Goal: Find contact information: Find contact information

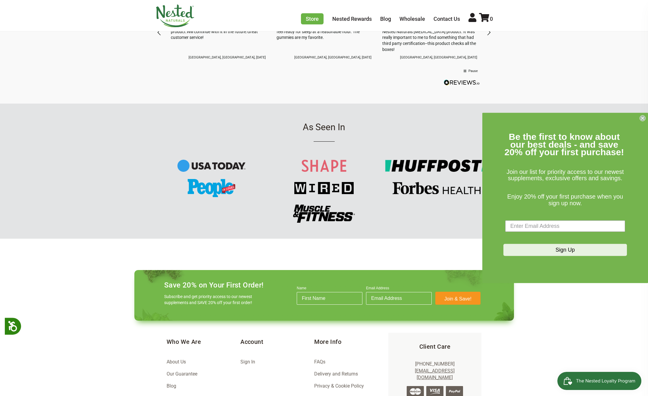
scroll to position [755, 0]
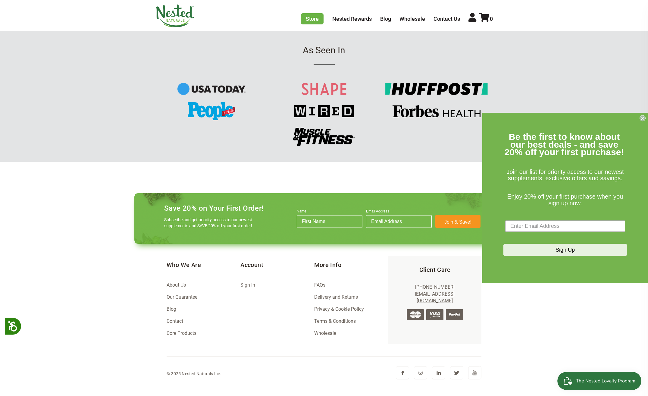
click at [168, 323] on link "Contact" at bounding box center [175, 321] width 17 height 6
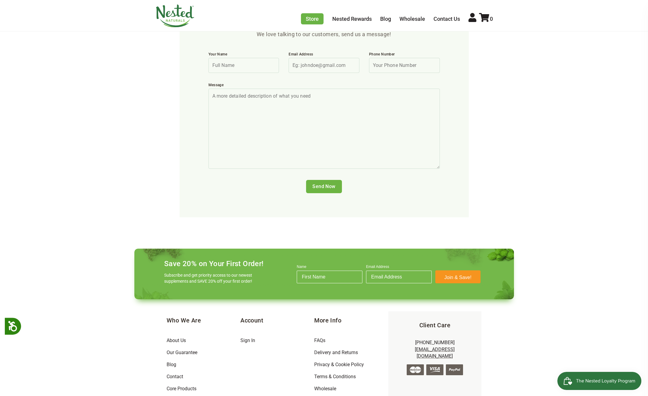
scroll to position [265, 0]
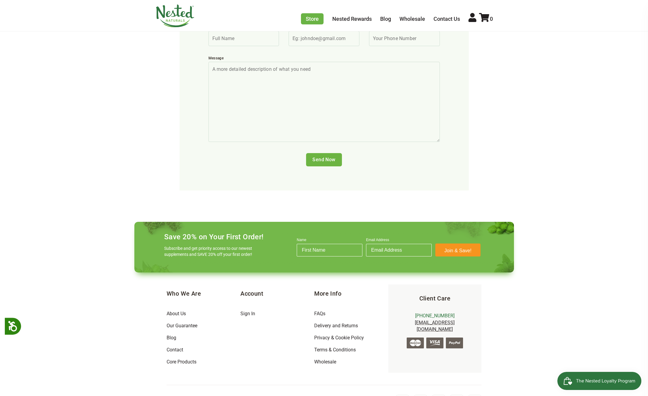
click at [446, 313] on link "[PHONE_NUMBER]" at bounding box center [434, 316] width 39 height 6
drag, startPoint x: 478, startPoint y: 304, endPoint x: 403, endPoint y: 306, distance: 74.7
click at [403, 306] on div "Client Care 1-866-992-3677 support@nestednaturals.com" at bounding box center [434, 328] width 93 height 88
copy link "[EMAIL_ADDRESS][DOMAIN_NAME]"
